Goal: Transaction & Acquisition: Download file/media

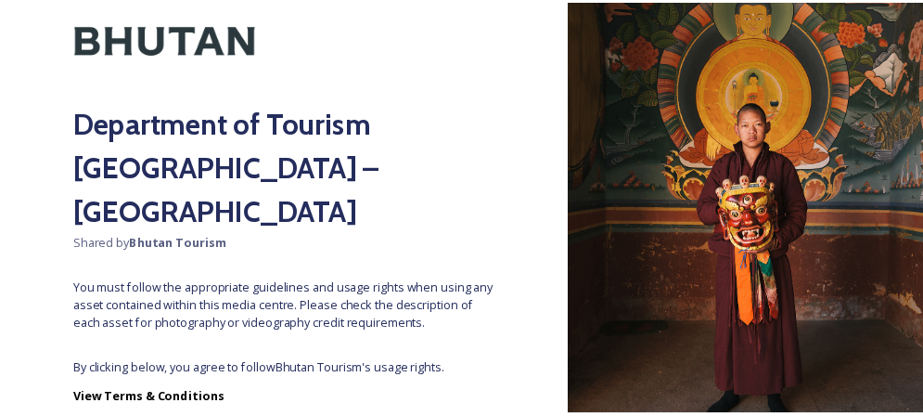
scroll to position [191, 0]
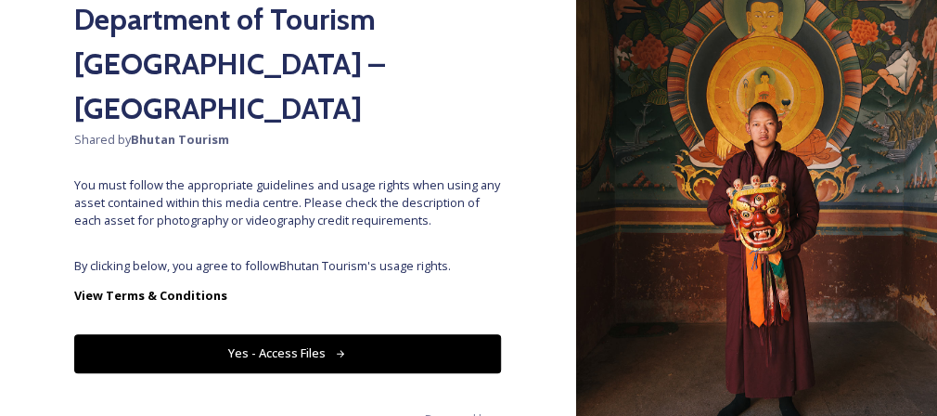
click at [383, 334] on button "Yes - Access Files" at bounding box center [287, 353] width 427 height 38
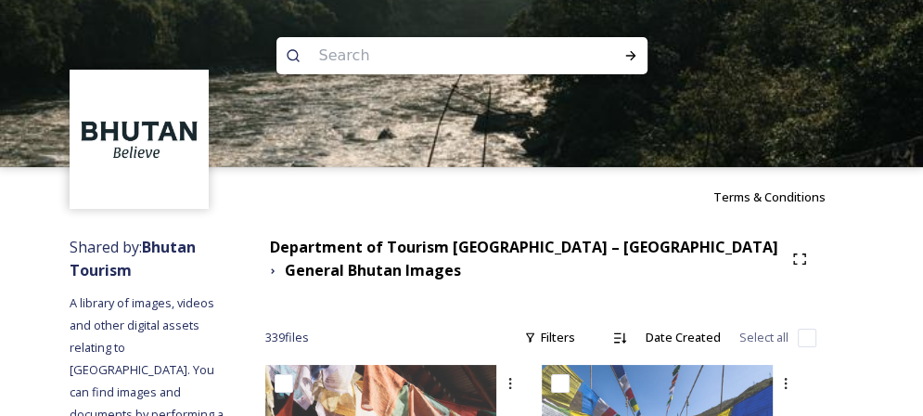
scroll to position [47, 0]
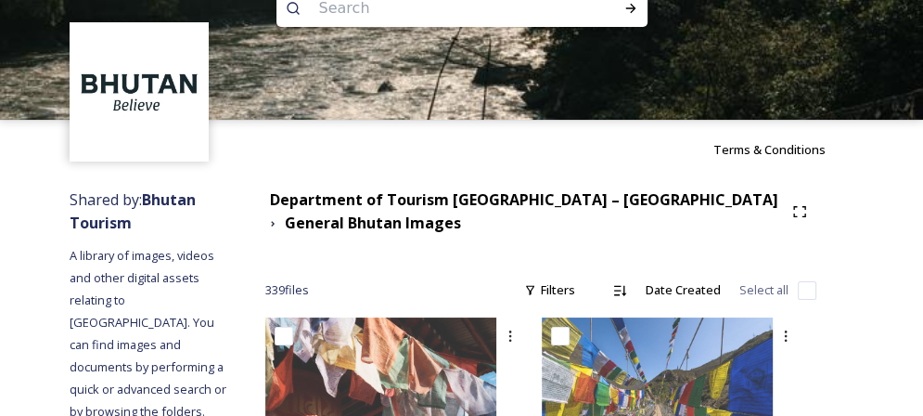
click at [446, 221] on div at bounding box center [461, 203] width 923 height 167
click at [427, 179] on div "Terms & Conditions" at bounding box center [461, 149] width 923 height 59
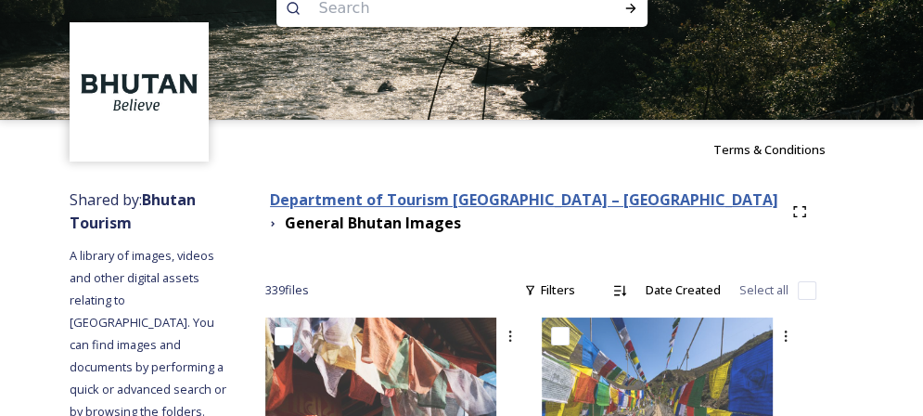
scroll to position [0, 0]
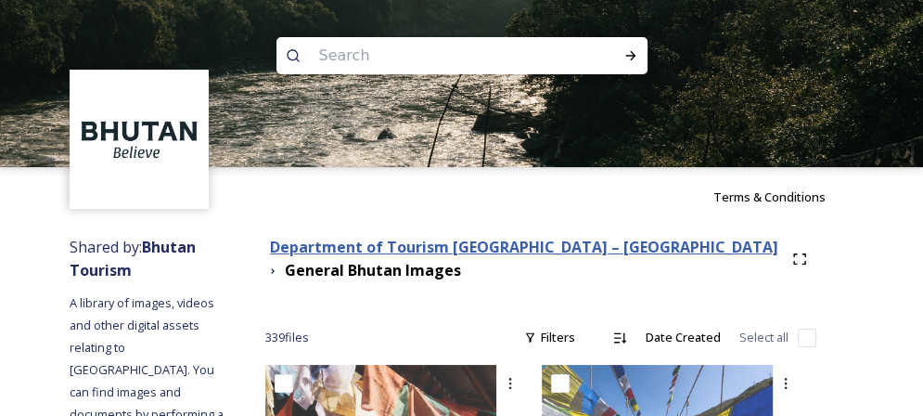
click at [609, 244] on strong "Department of Tourism [GEOGRAPHIC_DATA] – [GEOGRAPHIC_DATA]" at bounding box center [524, 247] width 508 height 20
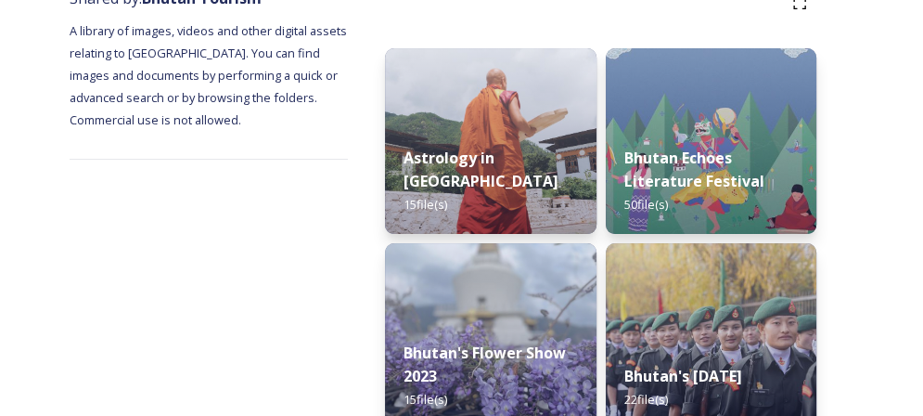
scroll to position [281, 0]
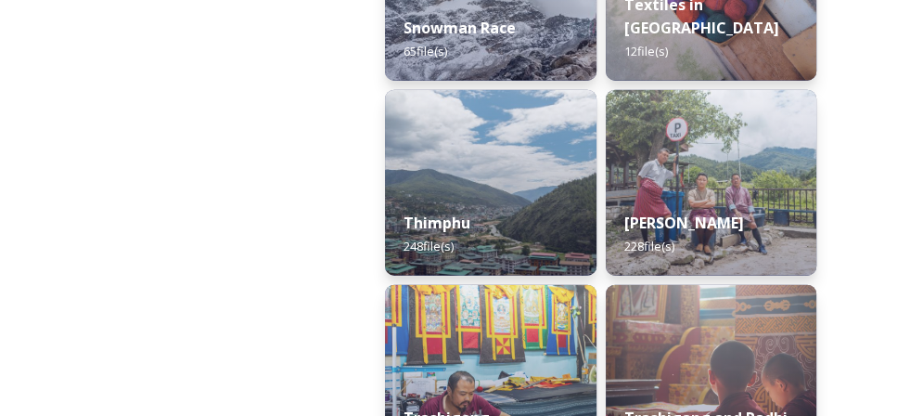
scroll to position [3140, 0]
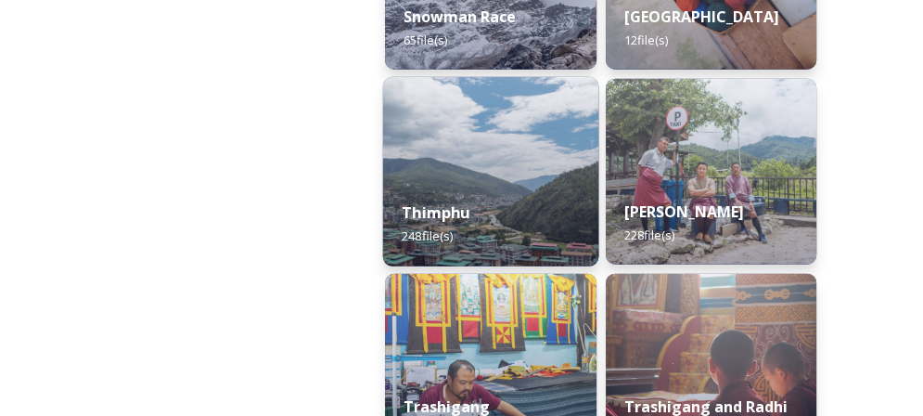
click at [545, 224] on div "Thimphu 248 file(s)" at bounding box center [490, 224] width 215 height 84
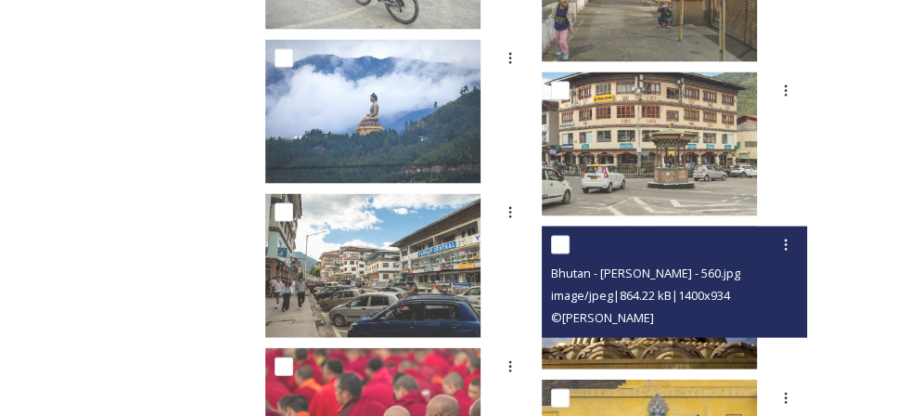
scroll to position [7782, 0]
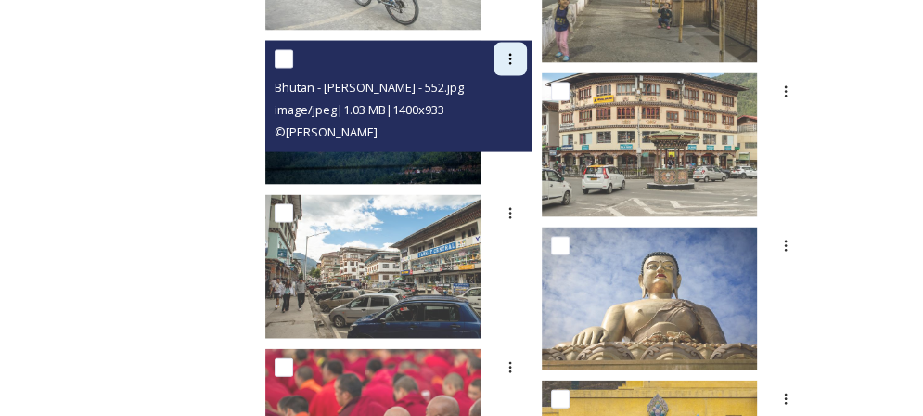
click at [527, 68] on div at bounding box center [509, 59] width 33 height 33
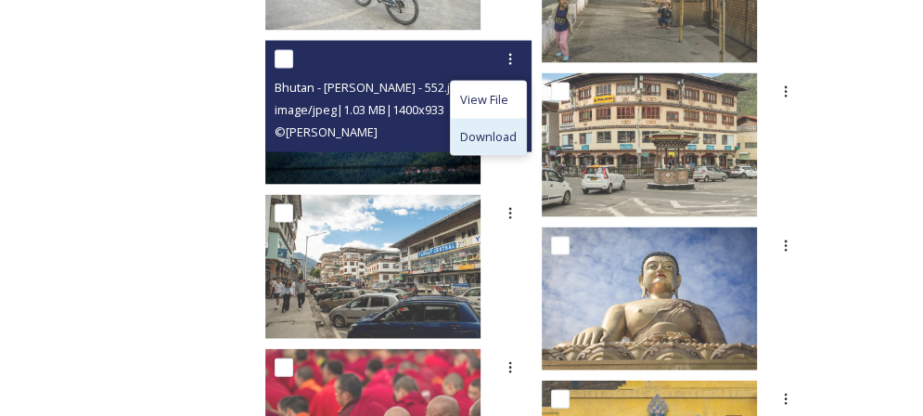
click at [517, 134] on span "Download" at bounding box center [488, 137] width 57 height 18
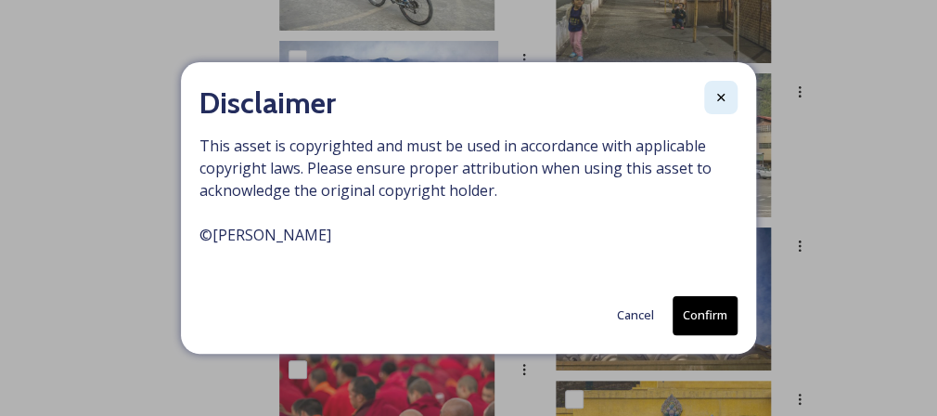
click at [722, 88] on div at bounding box center [720, 97] width 33 height 33
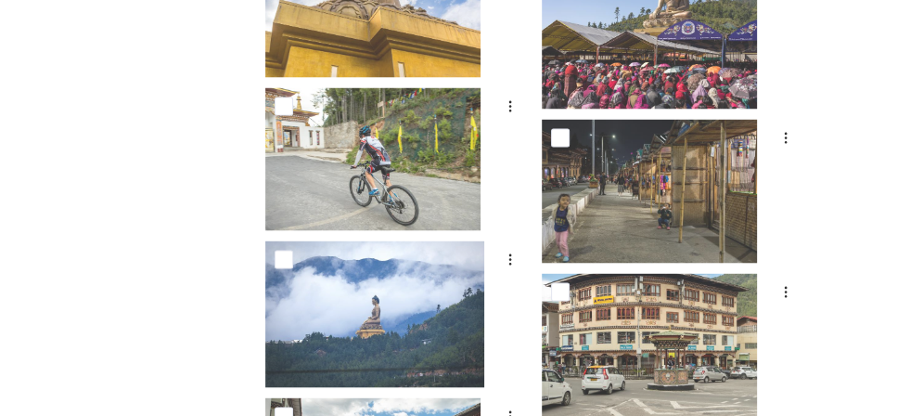
scroll to position [7758, 0]
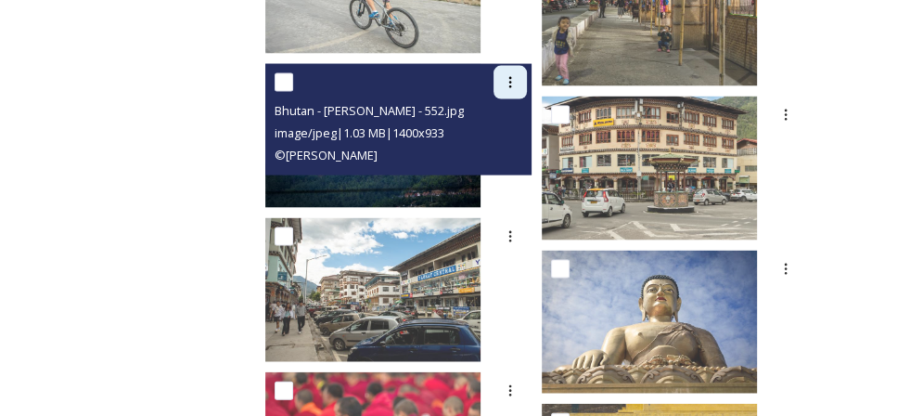
click at [527, 86] on div at bounding box center [509, 82] width 33 height 33
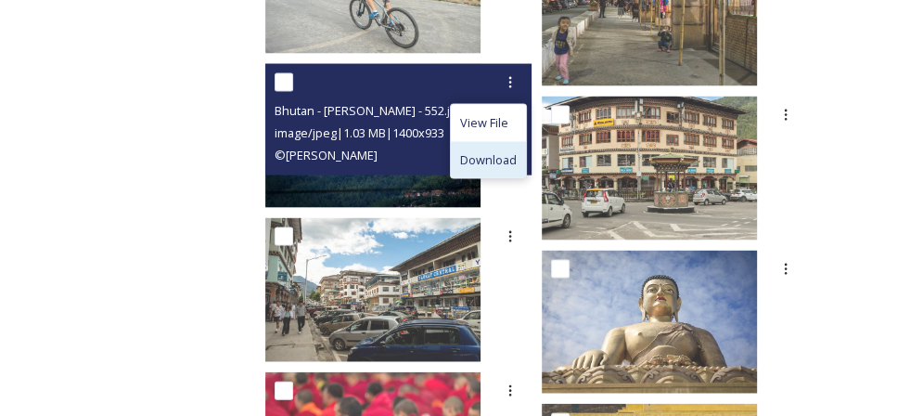
click at [526, 147] on div "Download" at bounding box center [488, 160] width 75 height 36
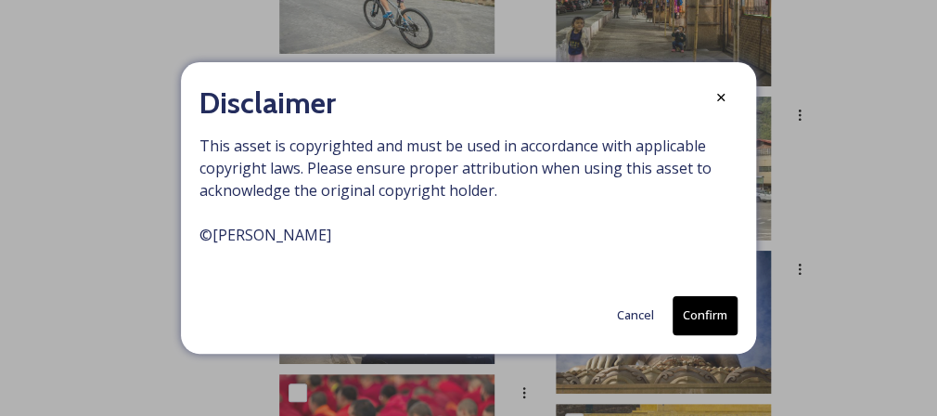
click at [678, 312] on button "Confirm" at bounding box center [704, 315] width 65 height 38
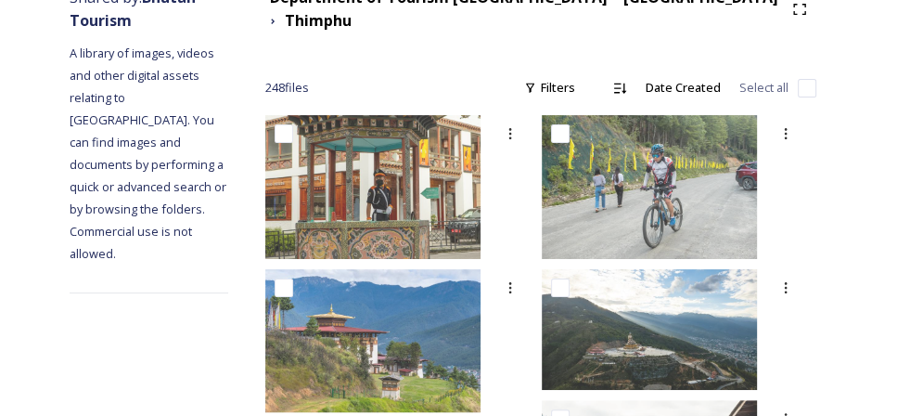
scroll to position [251, 0]
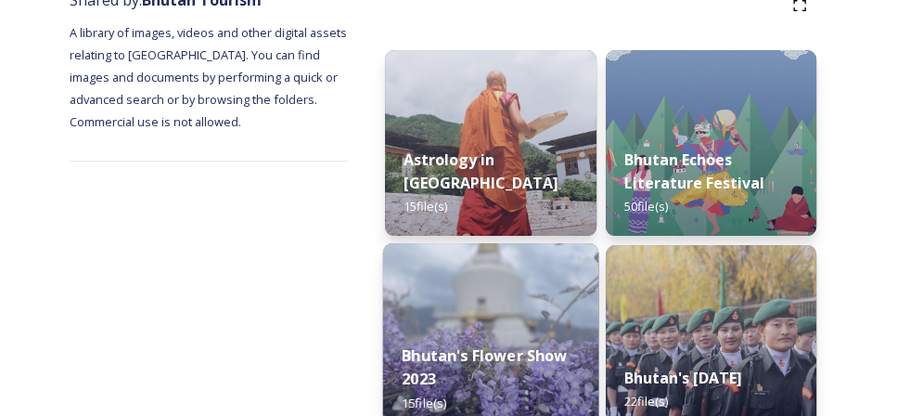
scroll to position [130, 0]
